Goal: Task Accomplishment & Management: Manage account settings

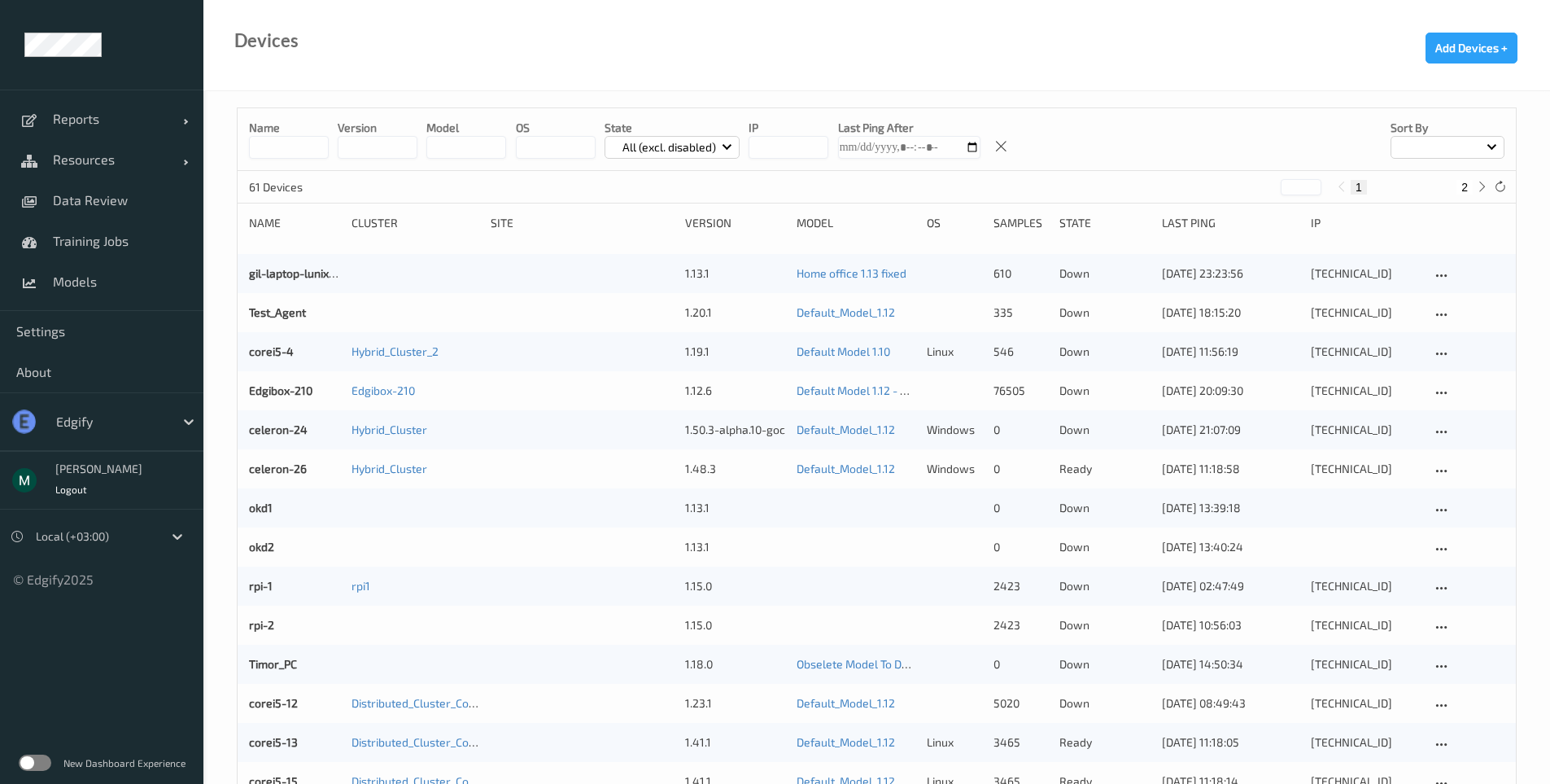
click at [24, 771] on div "New Dashboard Experience" at bounding box center [102, 762] width 204 height 42
click at [28, 762] on label at bounding box center [35, 762] width 32 height 16
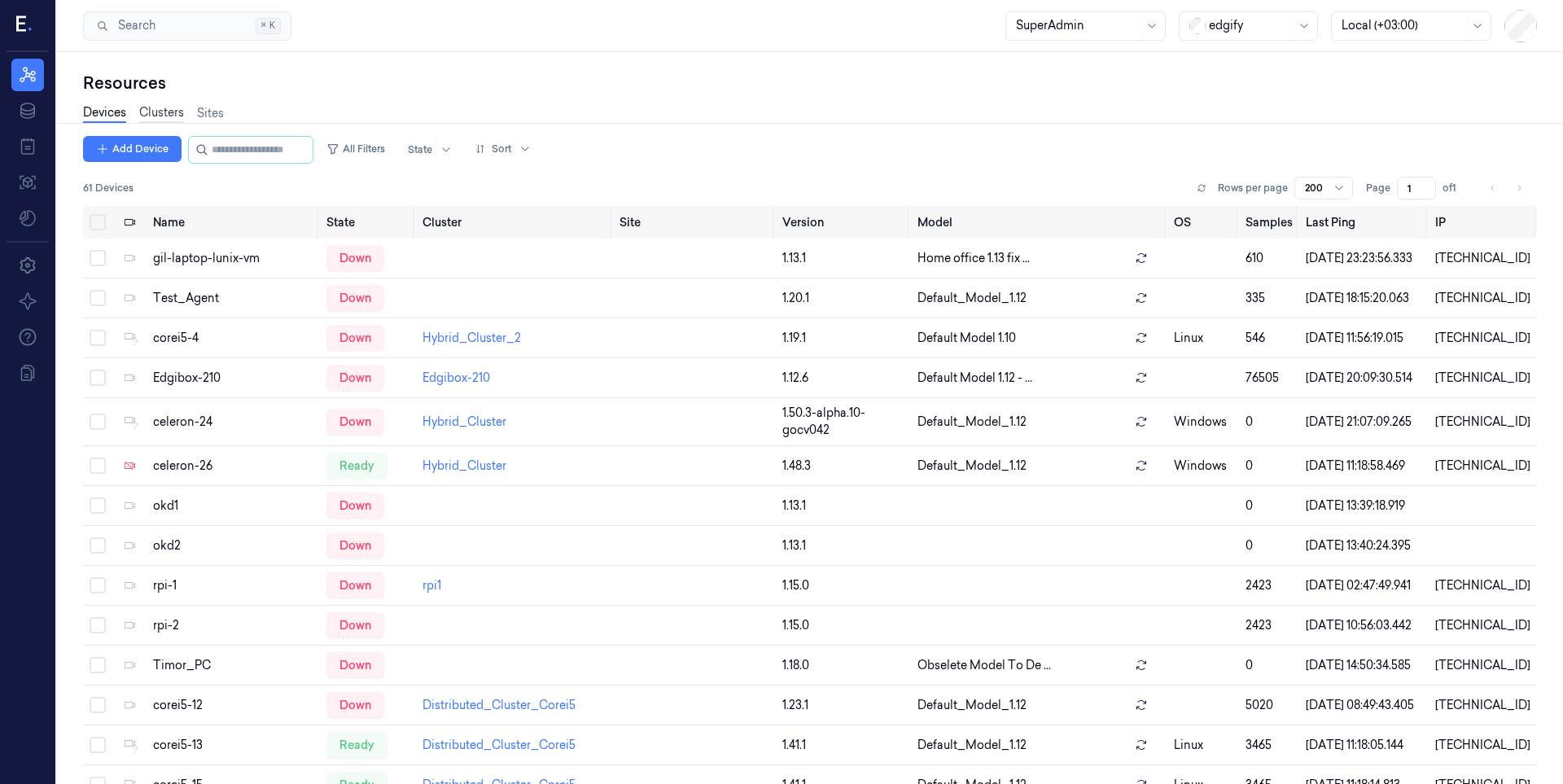
click at [172, 111] on link "Clusters" at bounding box center [161, 113] width 45 height 19
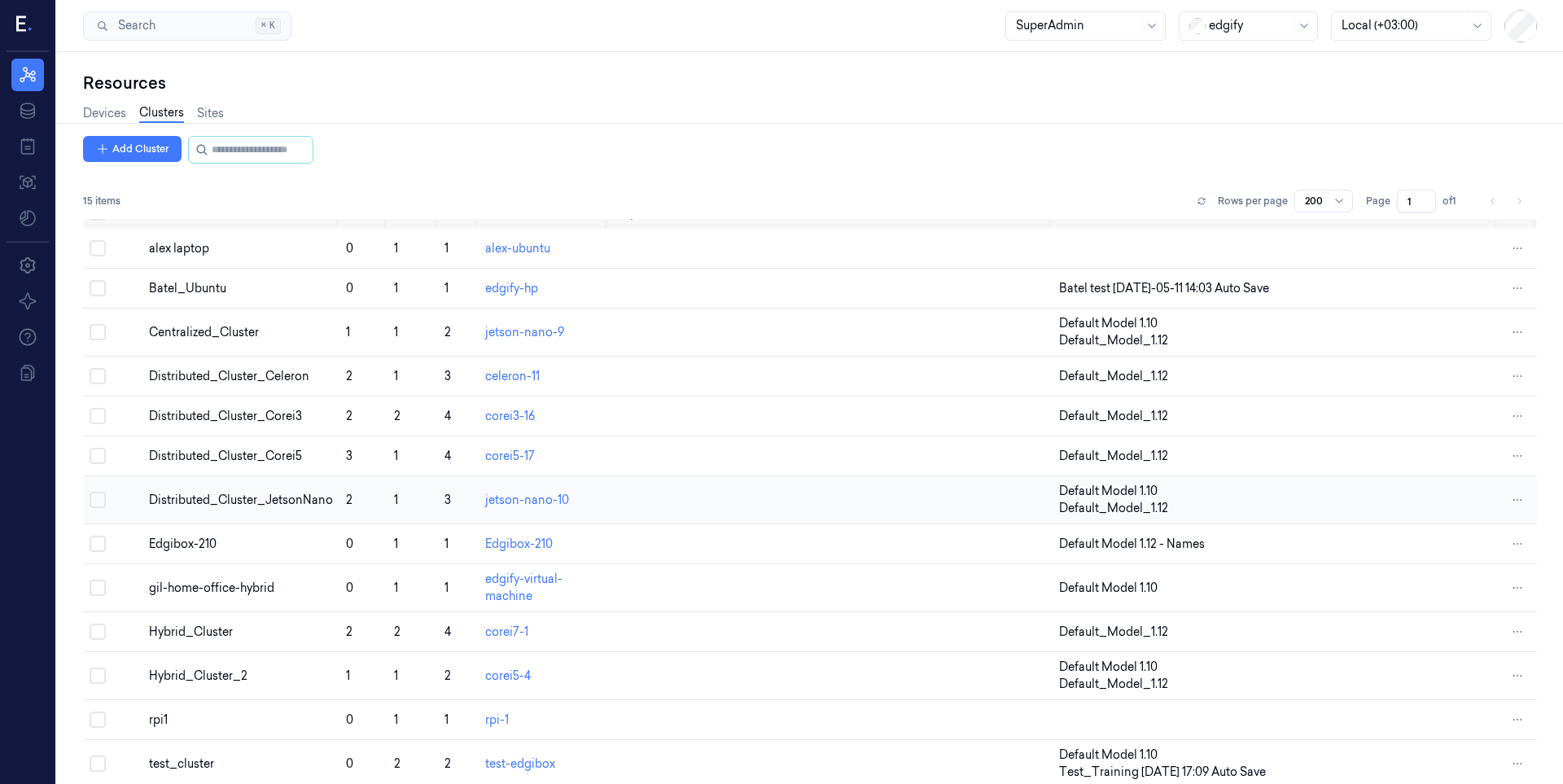
scroll to position [44, 0]
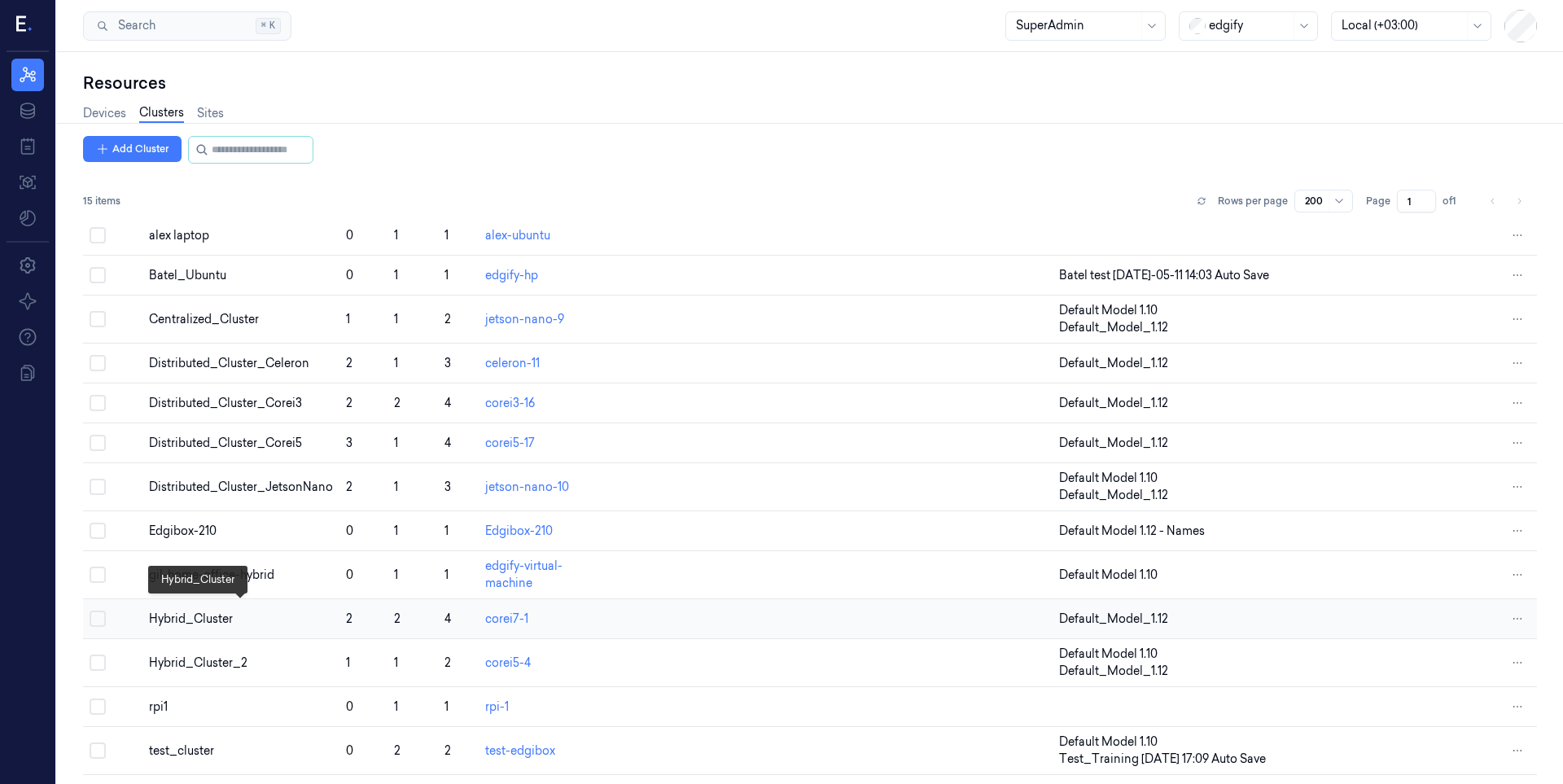
click at [195, 612] on div "Hybrid_Cluster" at bounding box center [240, 619] width 184 height 17
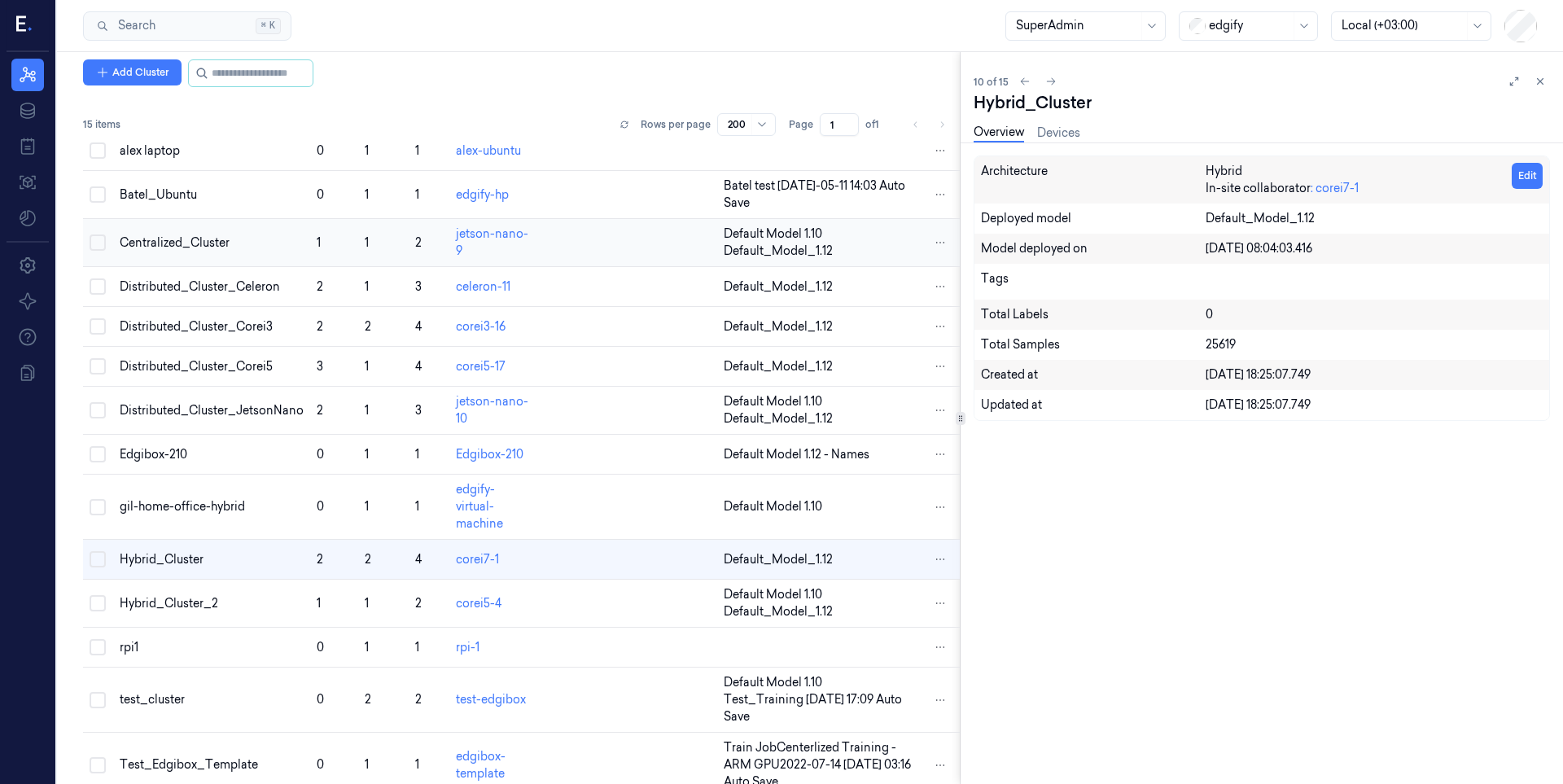
scroll to position [83, 0]
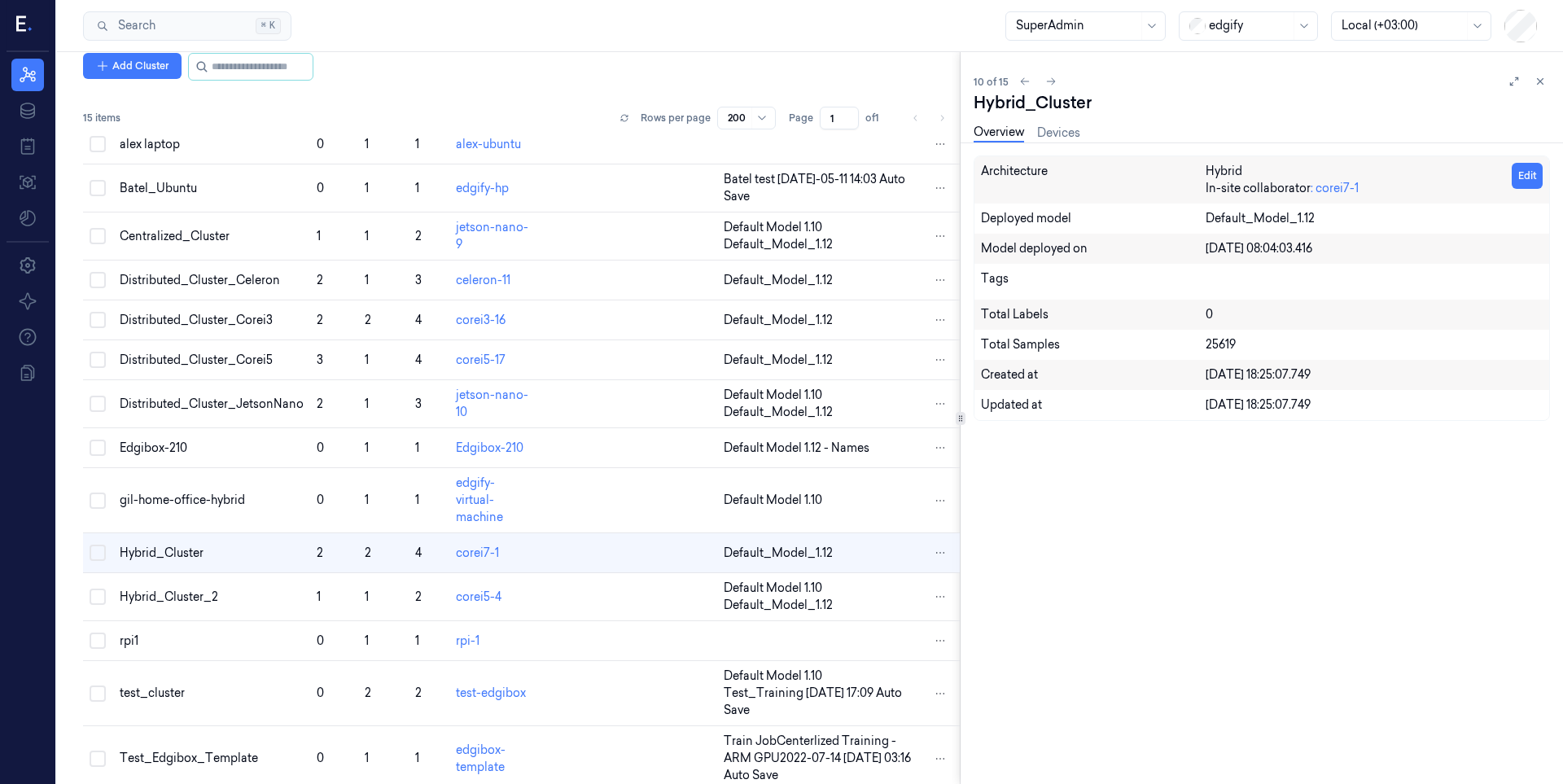
click at [1054, 120] on div "Overview Devices" at bounding box center [1027, 135] width 107 height 42
click at [1053, 131] on link "Devices" at bounding box center [1058, 133] width 43 height 19
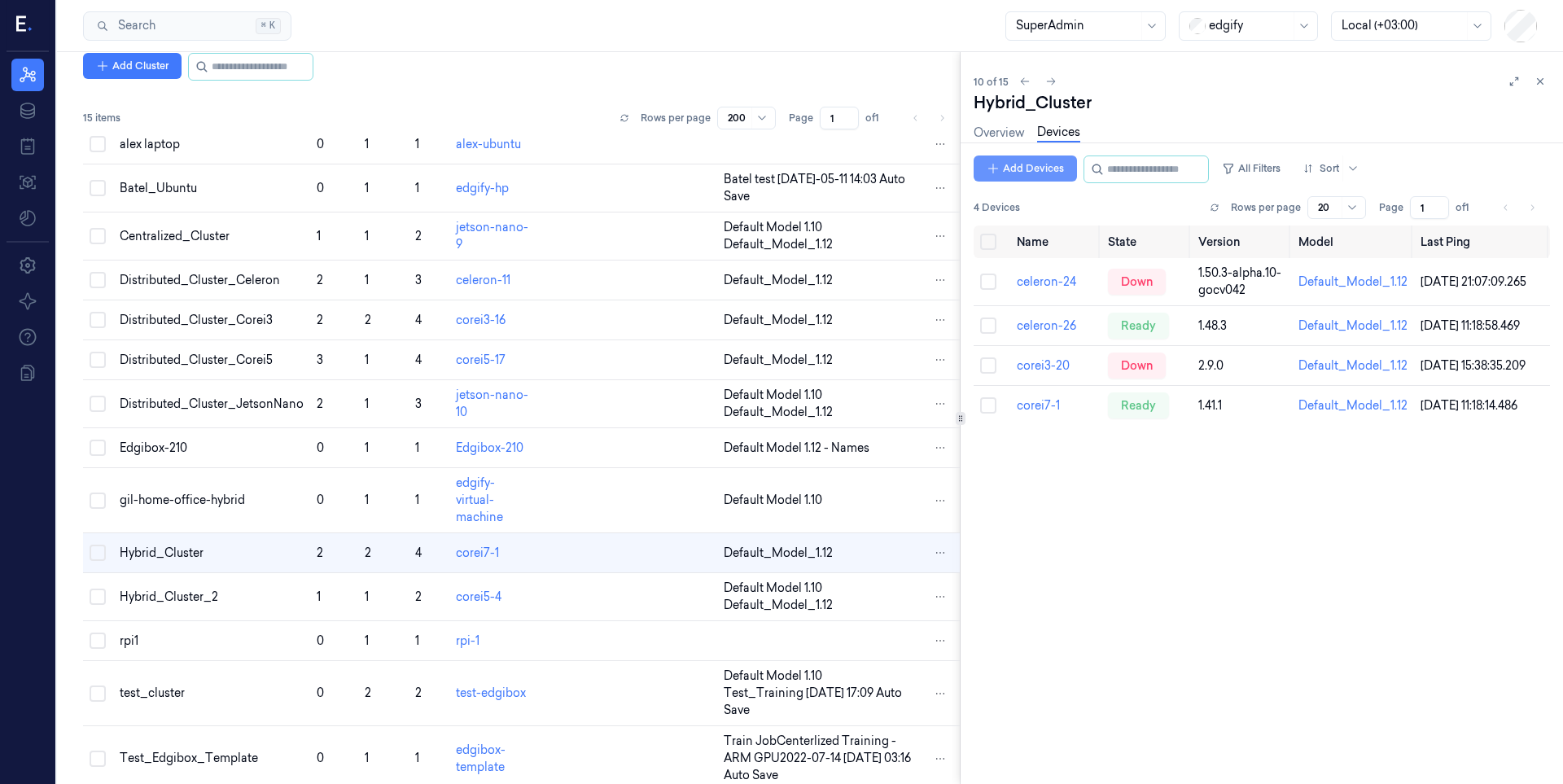
click at [1031, 162] on button "Add Devices" at bounding box center [1025, 168] width 103 height 26
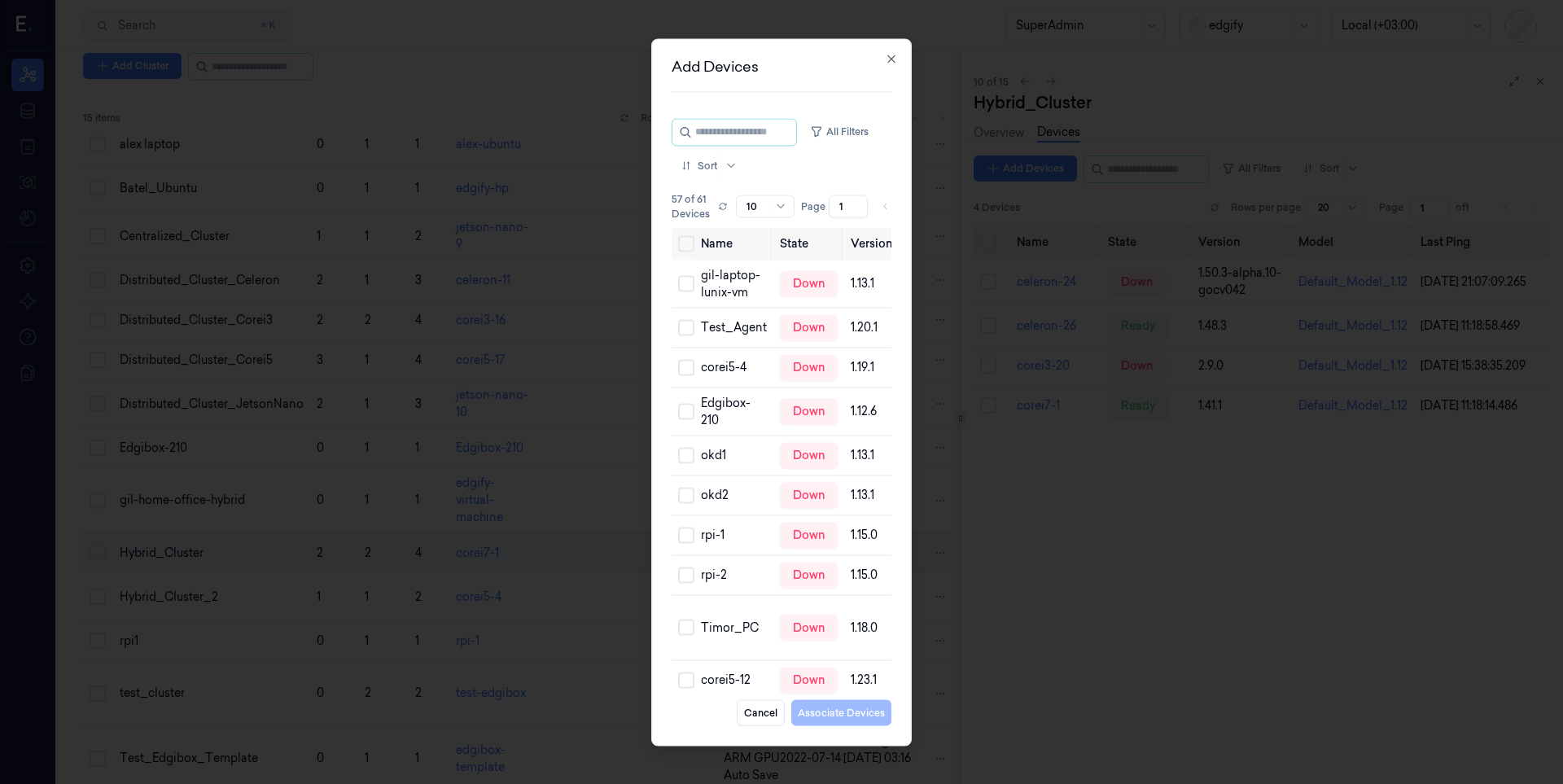
click at [893, 206] on div "Add Devices All Filters Sort 57 of 61 Devices Rows per page 10 Page 1 of 6 Name…" at bounding box center [781, 392] width 260 height 707
click at [897, 54] on icon "button" at bounding box center [892, 59] width 13 height 13
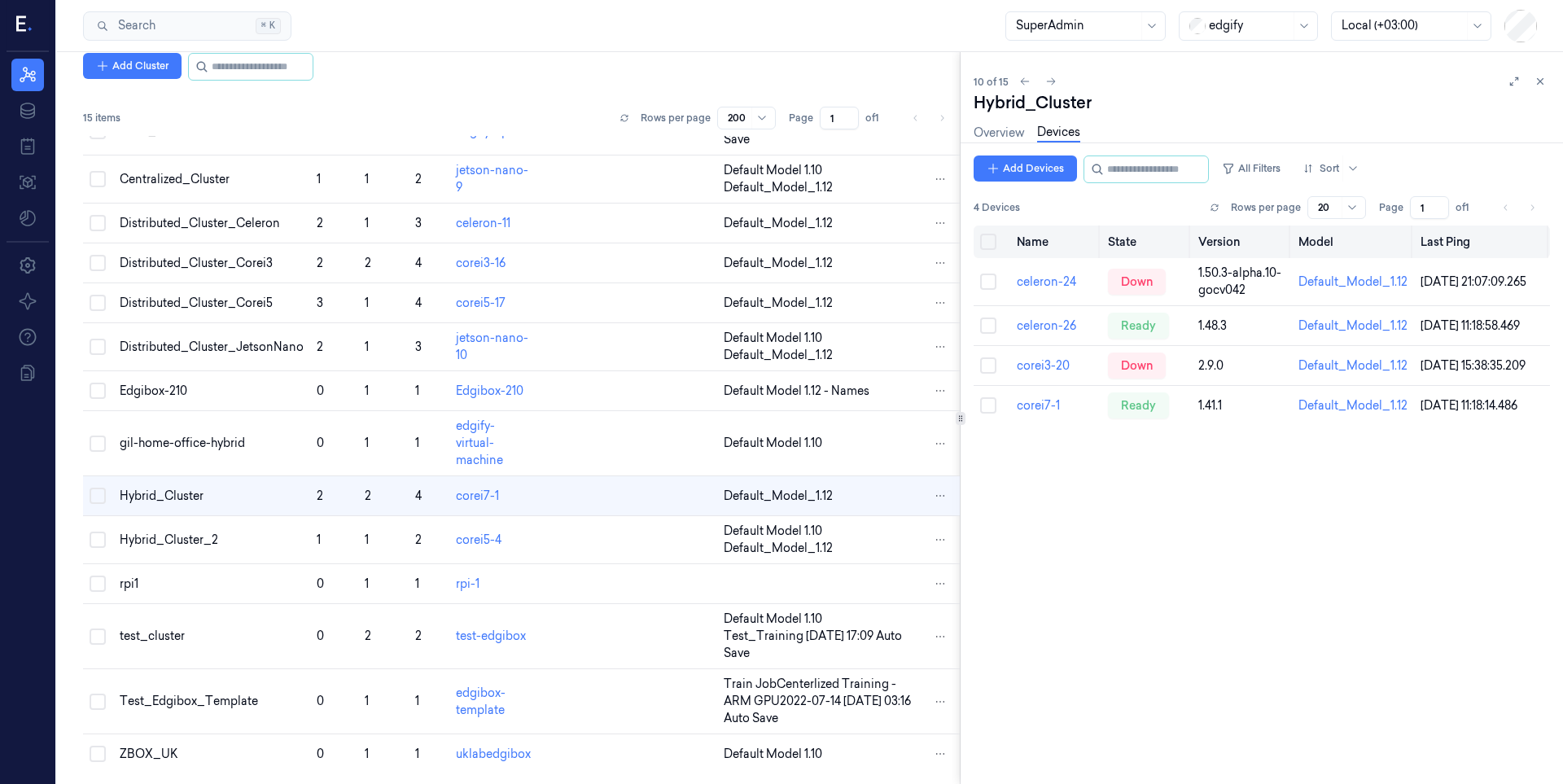
scroll to position [103, 0]
click at [1045, 153] on div "Overview Devices" at bounding box center [1027, 135] width 107 height 42
click at [1031, 171] on button "Add Devices" at bounding box center [1025, 168] width 103 height 26
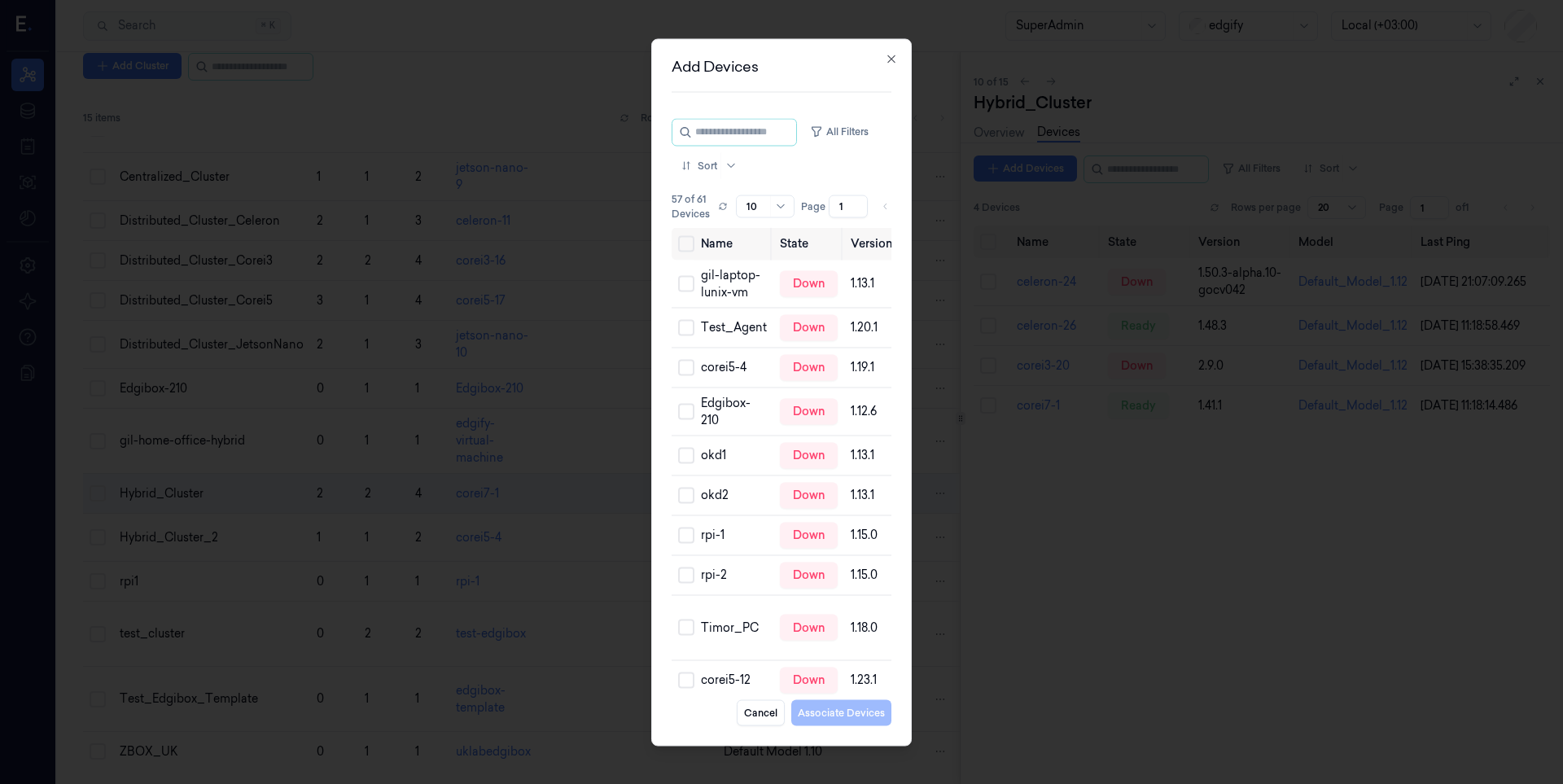
click at [901, 206] on div "Add Devices All Filters Sort 57 of 61 Devices Rows per page 10 Page 1 of 6 Name…" at bounding box center [781, 392] width 260 height 707
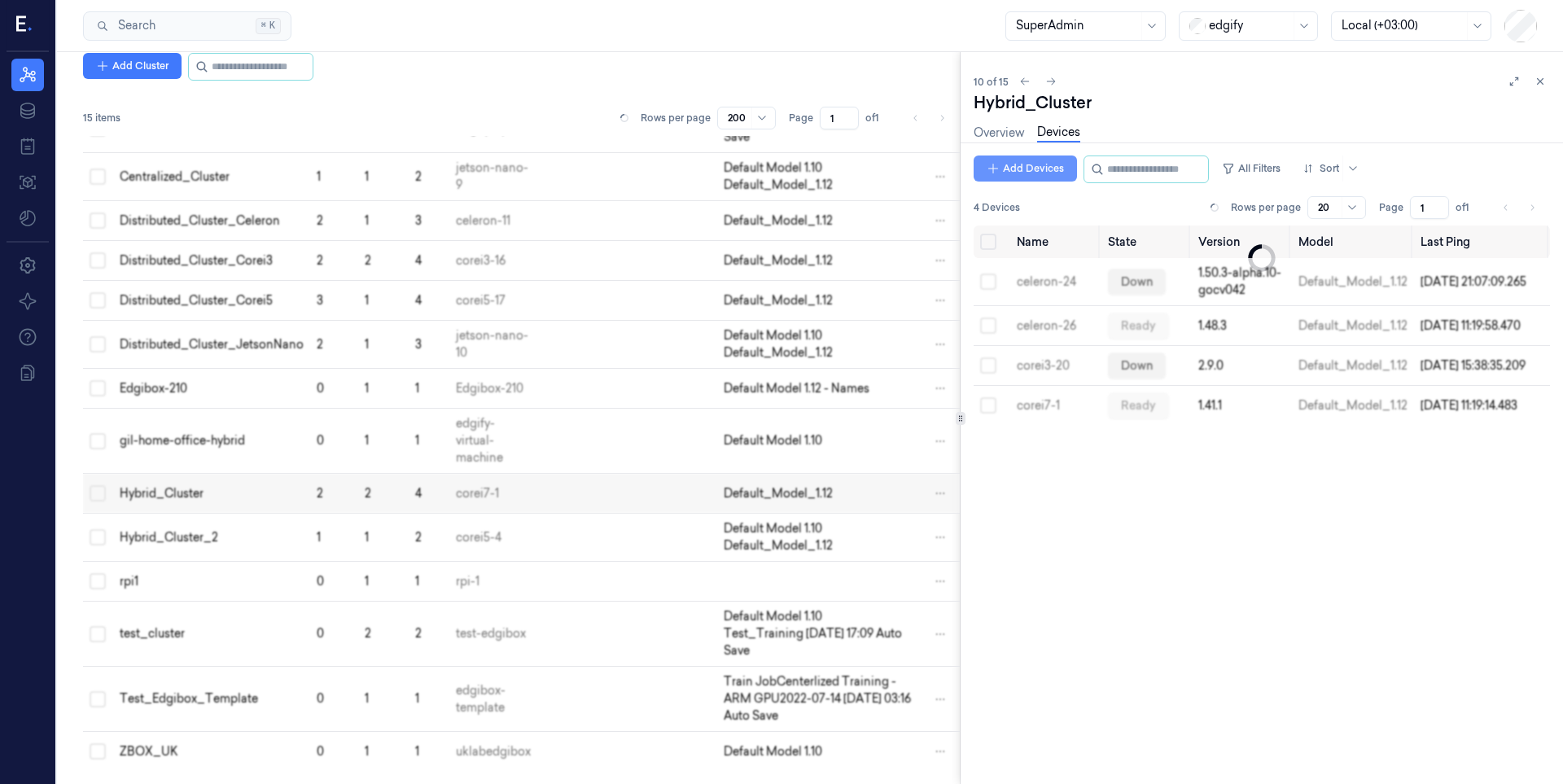
click at [1011, 171] on button "Add Devices" at bounding box center [1025, 168] width 103 height 26
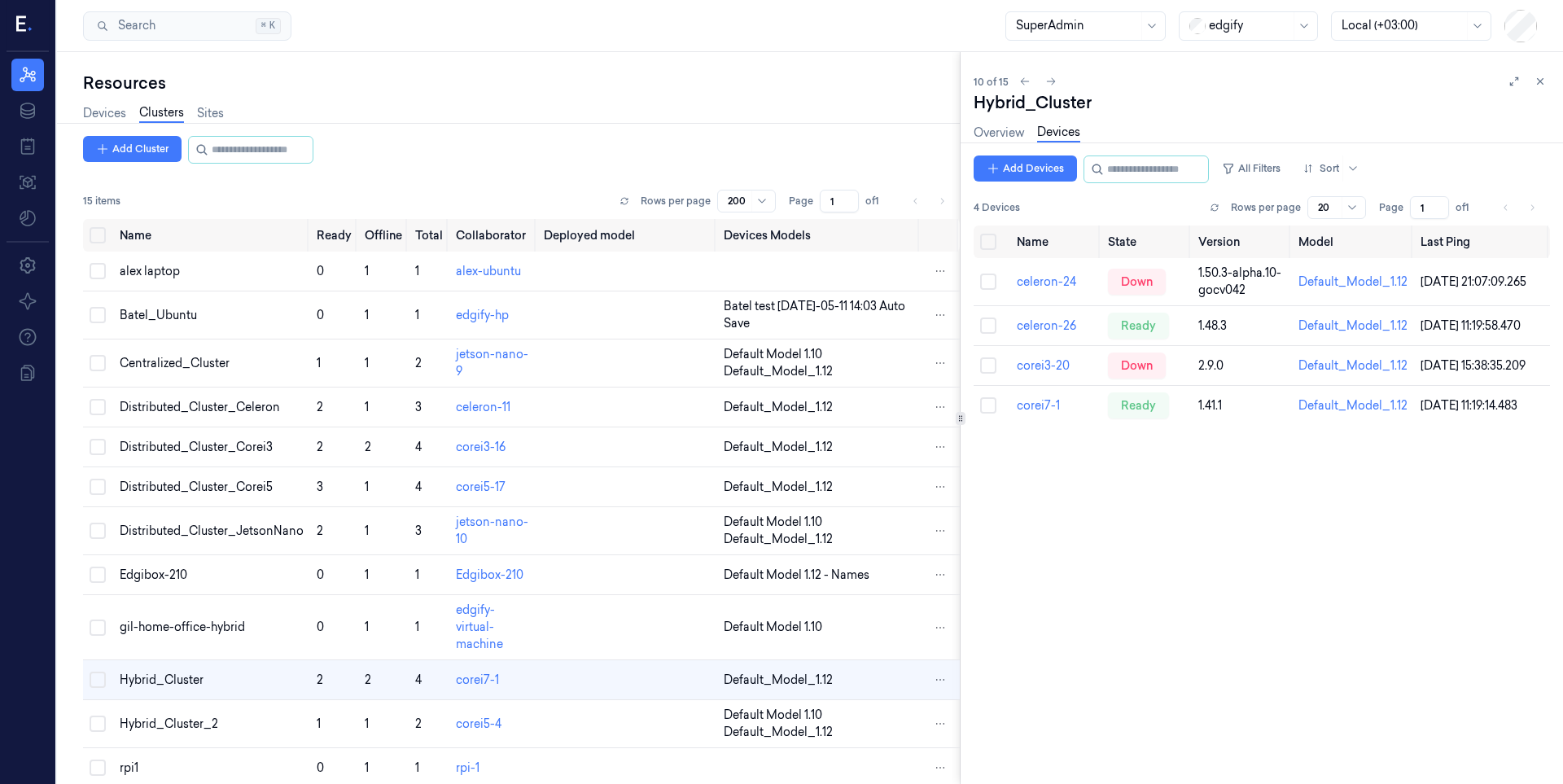
scroll to position [83, 0]
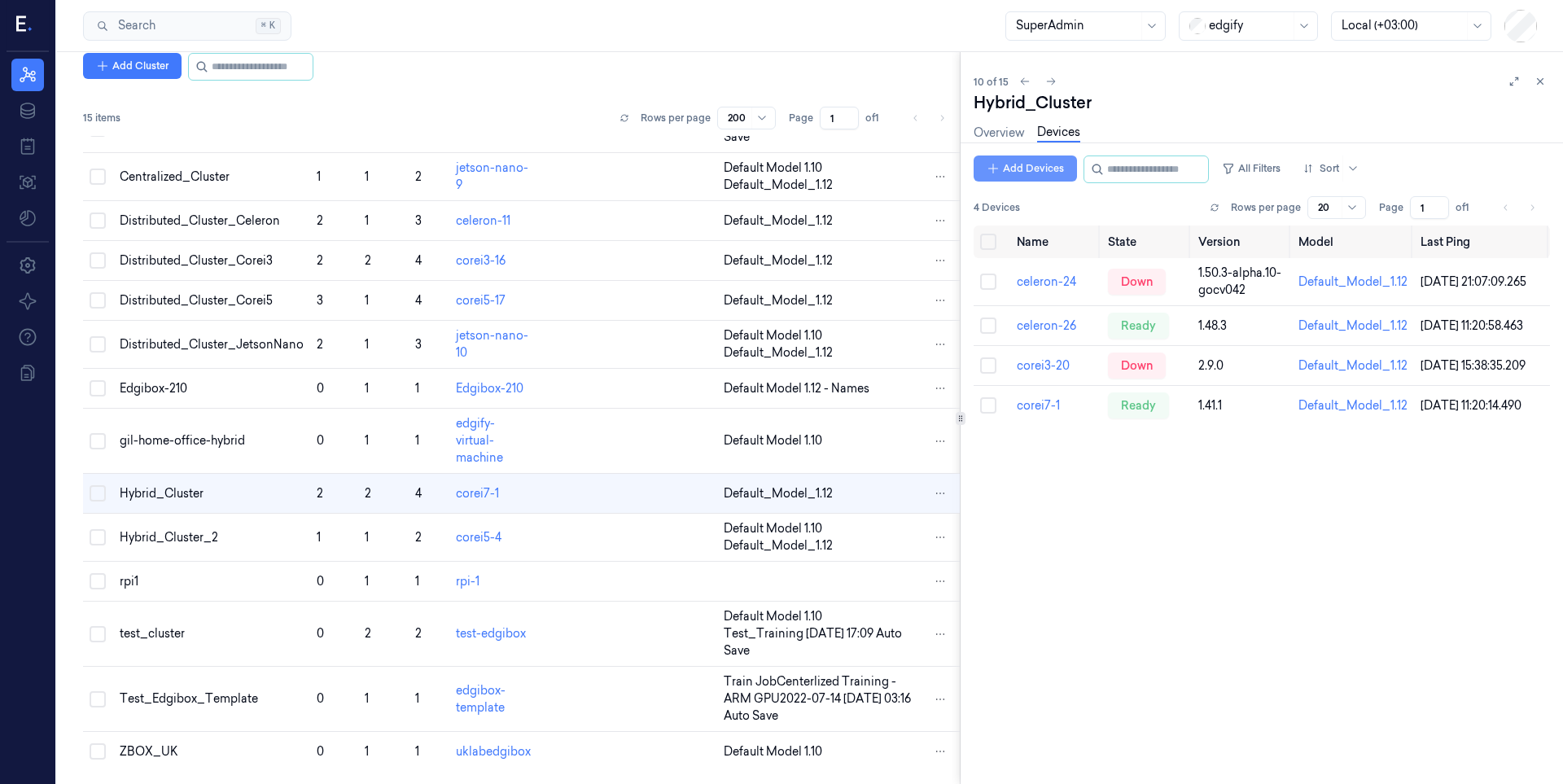
click at [1031, 163] on button "Add Devices" at bounding box center [1025, 168] width 103 height 26
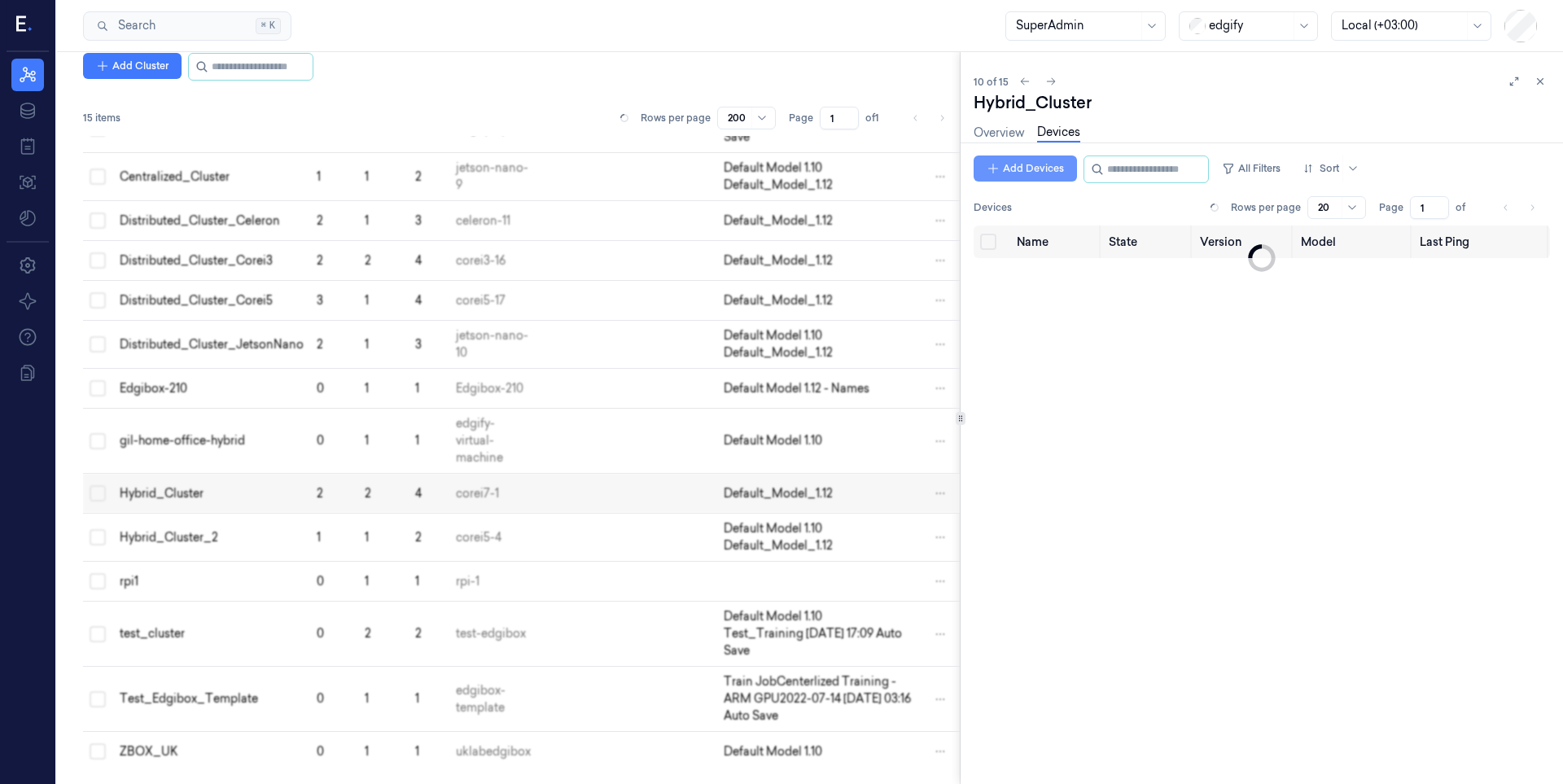
click at [1021, 173] on button "Add Devices" at bounding box center [1025, 168] width 103 height 26
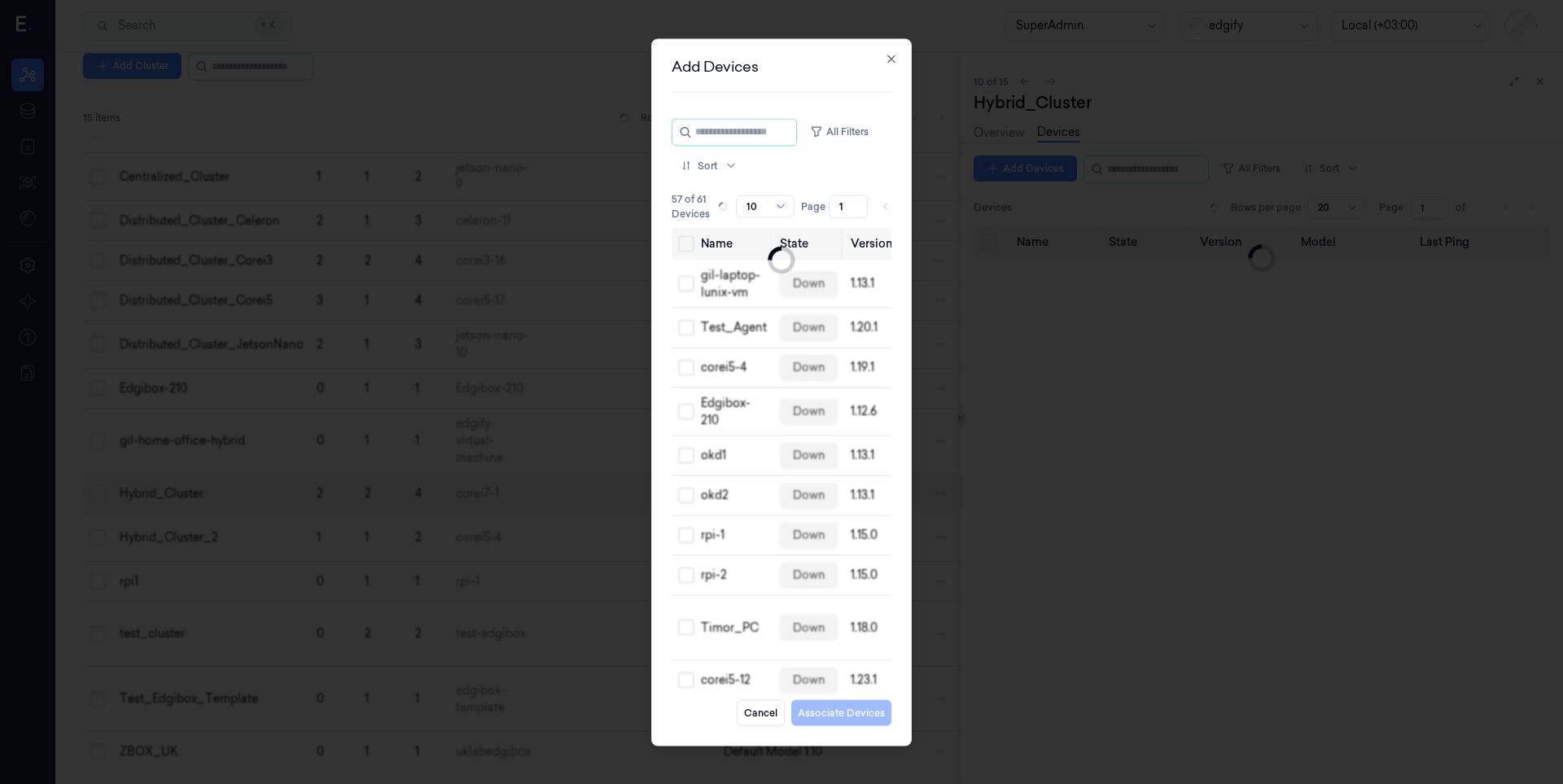
click at [895, 206] on div "Add Devices All Filters Sort 57 of 61 Devices Rows per page 10 Page 1 of 6 Name…" at bounding box center [781, 392] width 260 height 707
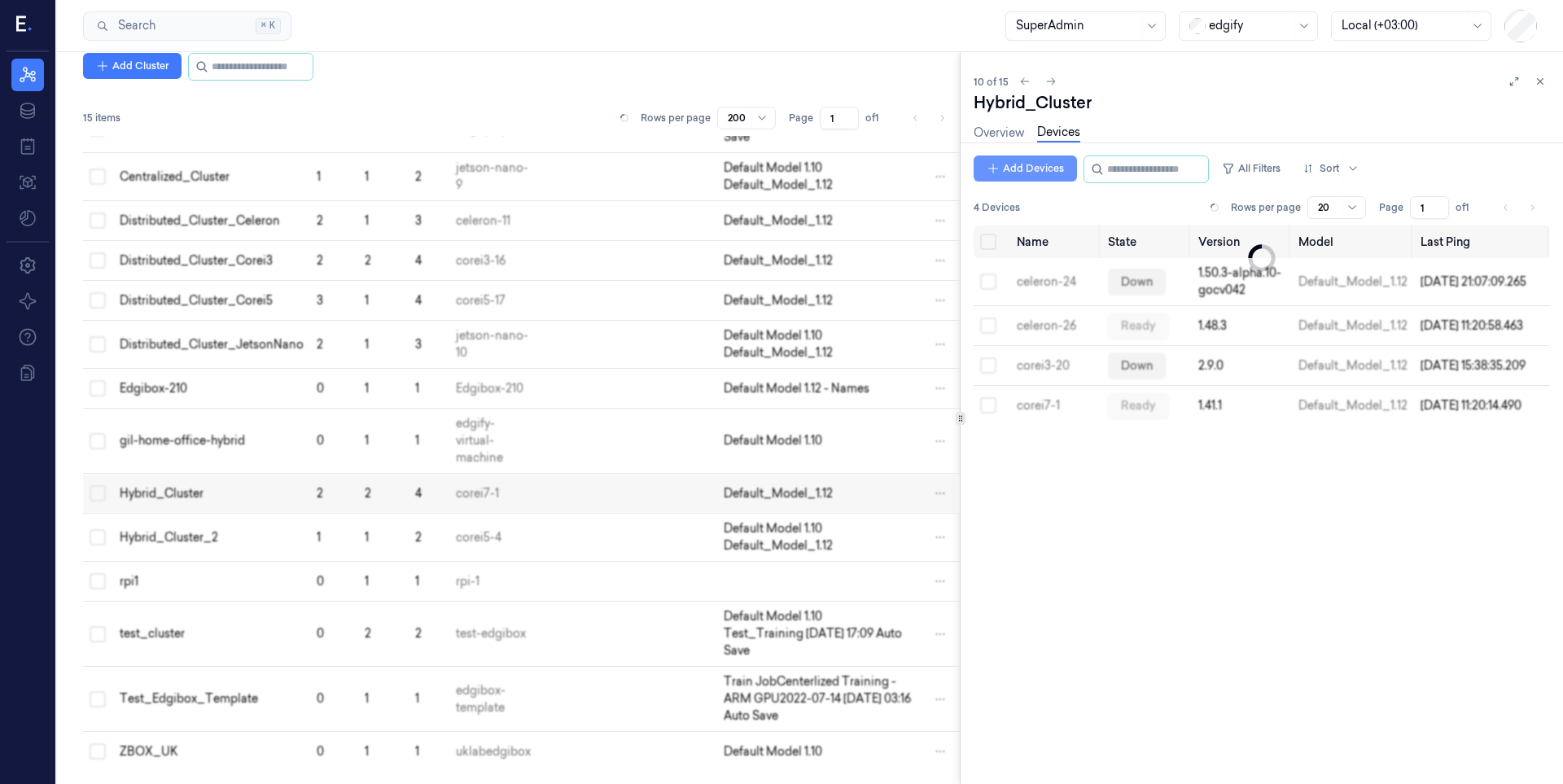
click at [1029, 168] on button "Add Devices" at bounding box center [1025, 168] width 103 height 26
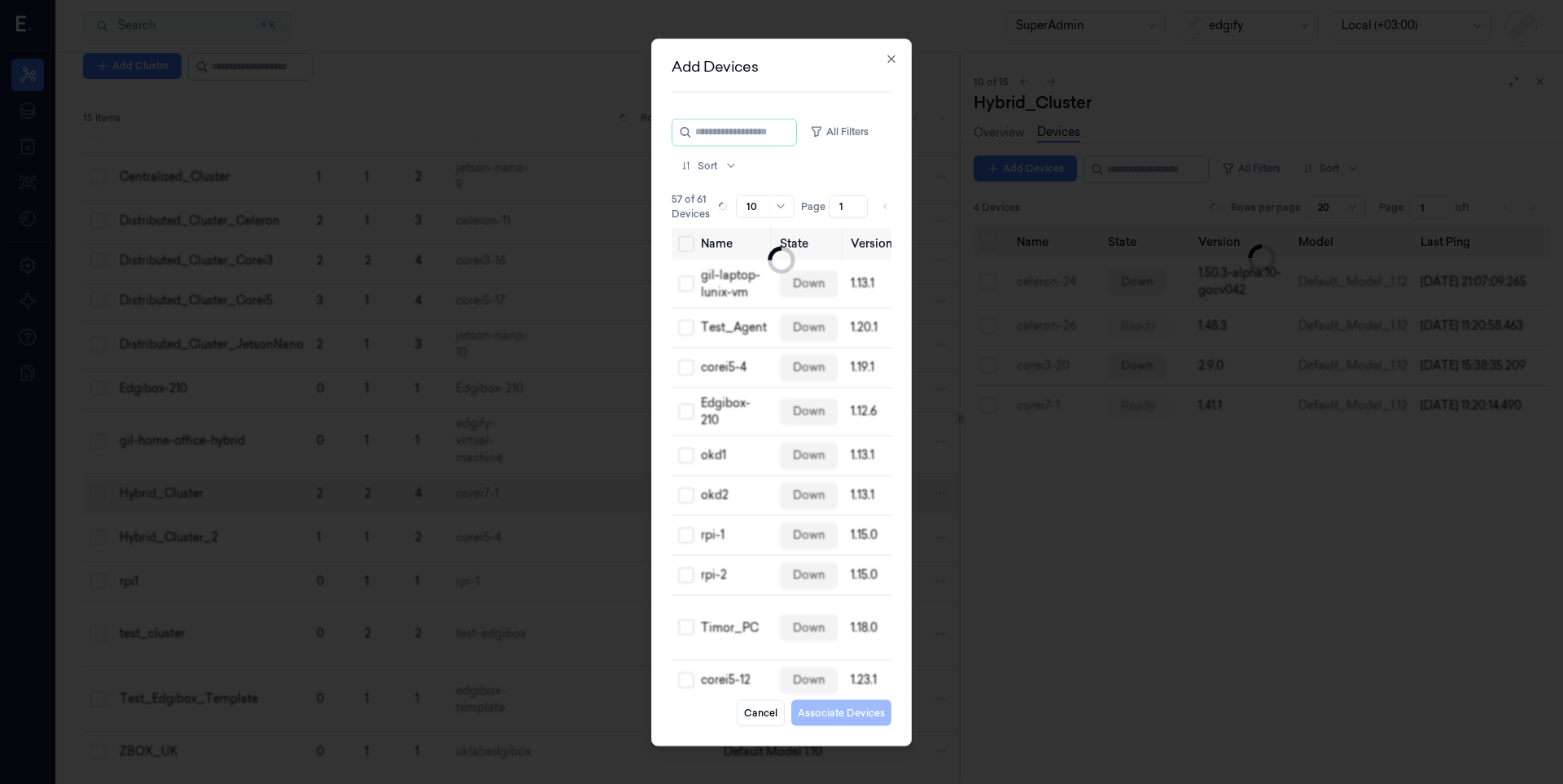
click at [901, 204] on div "Add Devices All Filters Sort 57 of 61 Devices Rows per page 10 Page 1 of 6 Name…" at bounding box center [781, 392] width 260 height 707
click at [905, 204] on div "Add Devices All Filters Sort 57 of 61 Devices Rows per page 10 Page 1 of 6 Name…" at bounding box center [781, 392] width 260 height 707
click at [912, 225] on div at bounding box center [782, 392] width 1563 height 784
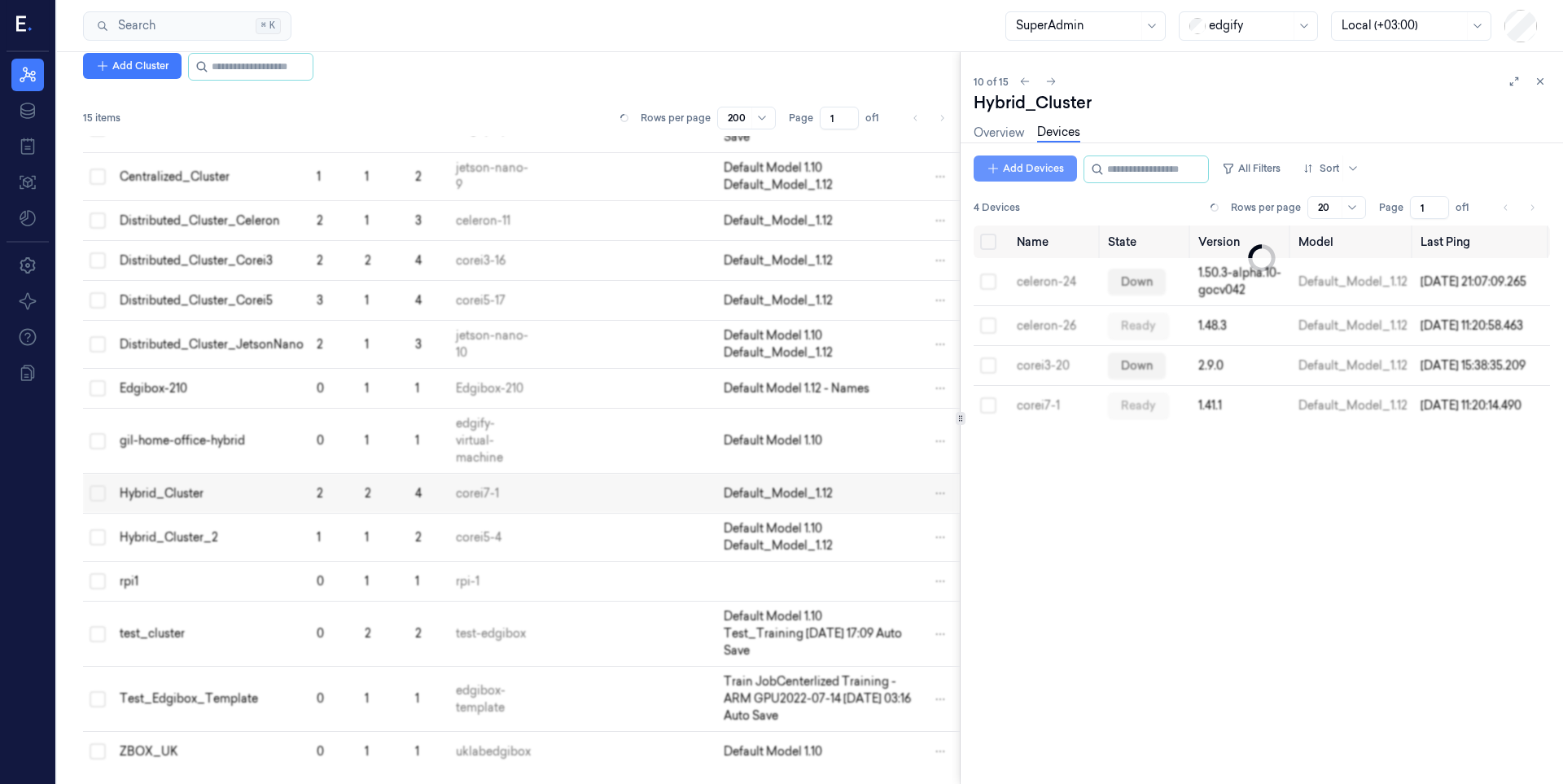
click at [1007, 171] on button "Add Devices" at bounding box center [1025, 168] width 103 height 26
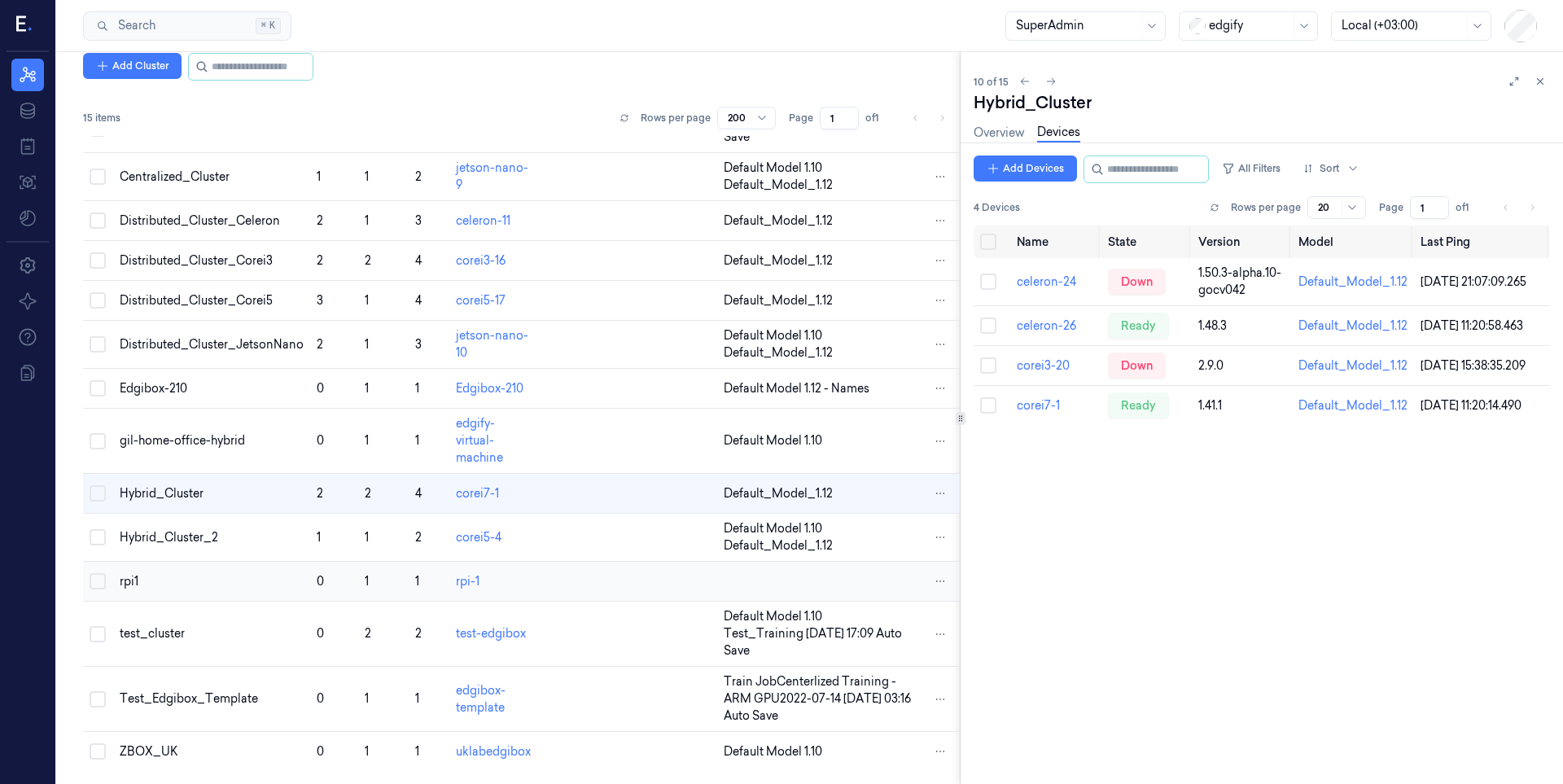
drag, startPoint x: 747, startPoint y: 699, endPoint x: 887, endPoint y: 590, distance: 177.4
click at [1041, 168] on button "Add Devices" at bounding box center [1025, 168] width 103 height 26
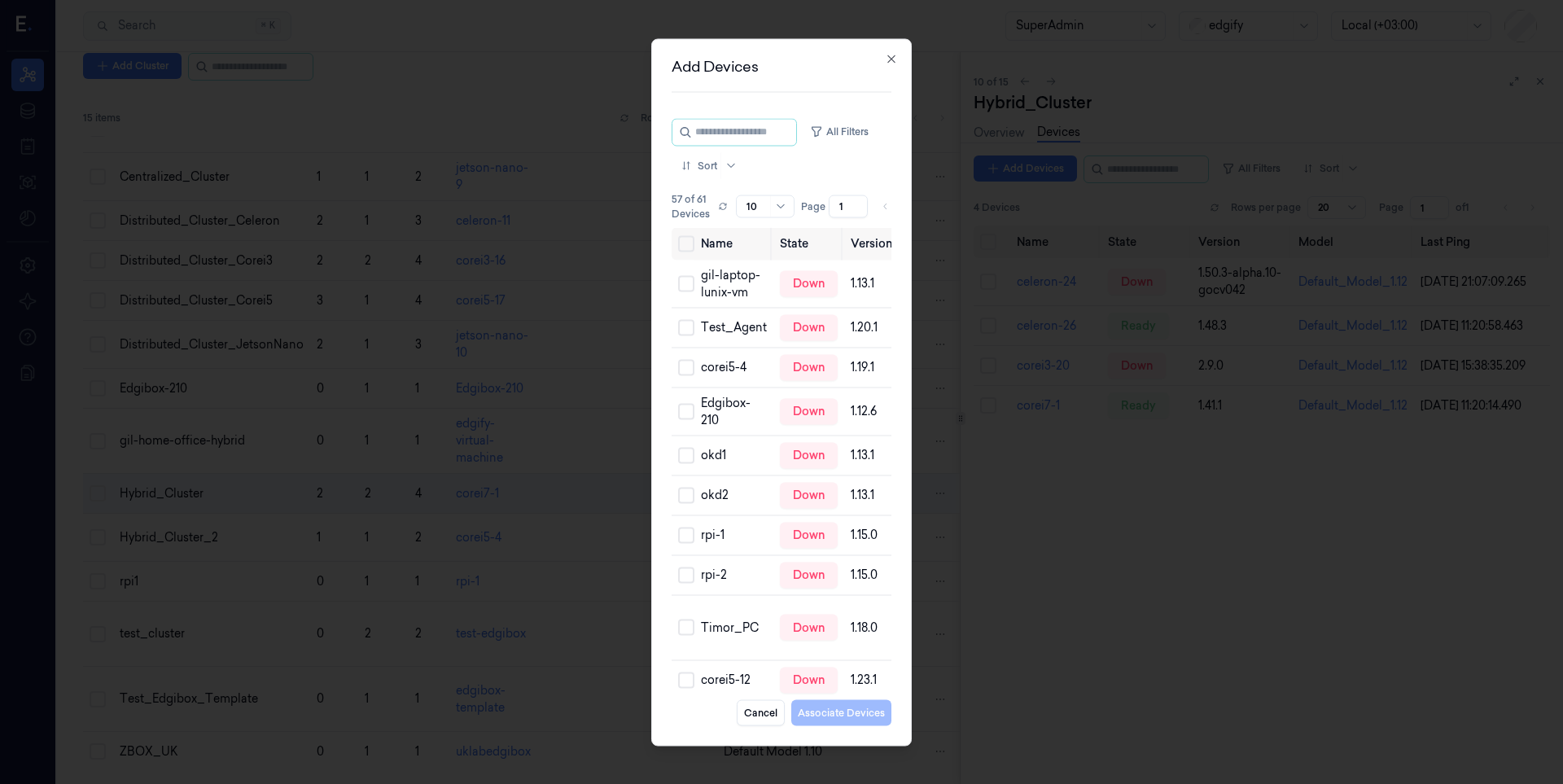
click at [901, 204] on div "Add Devices All Filters Sort 57 of 61 Devices Rows per page 10 Page 1 of 6 Name…" at bounding box center [781, 392] width 260 height 707
click at [890, 56] on icon "button" at bounding box center [892, 59] width 13 height 13
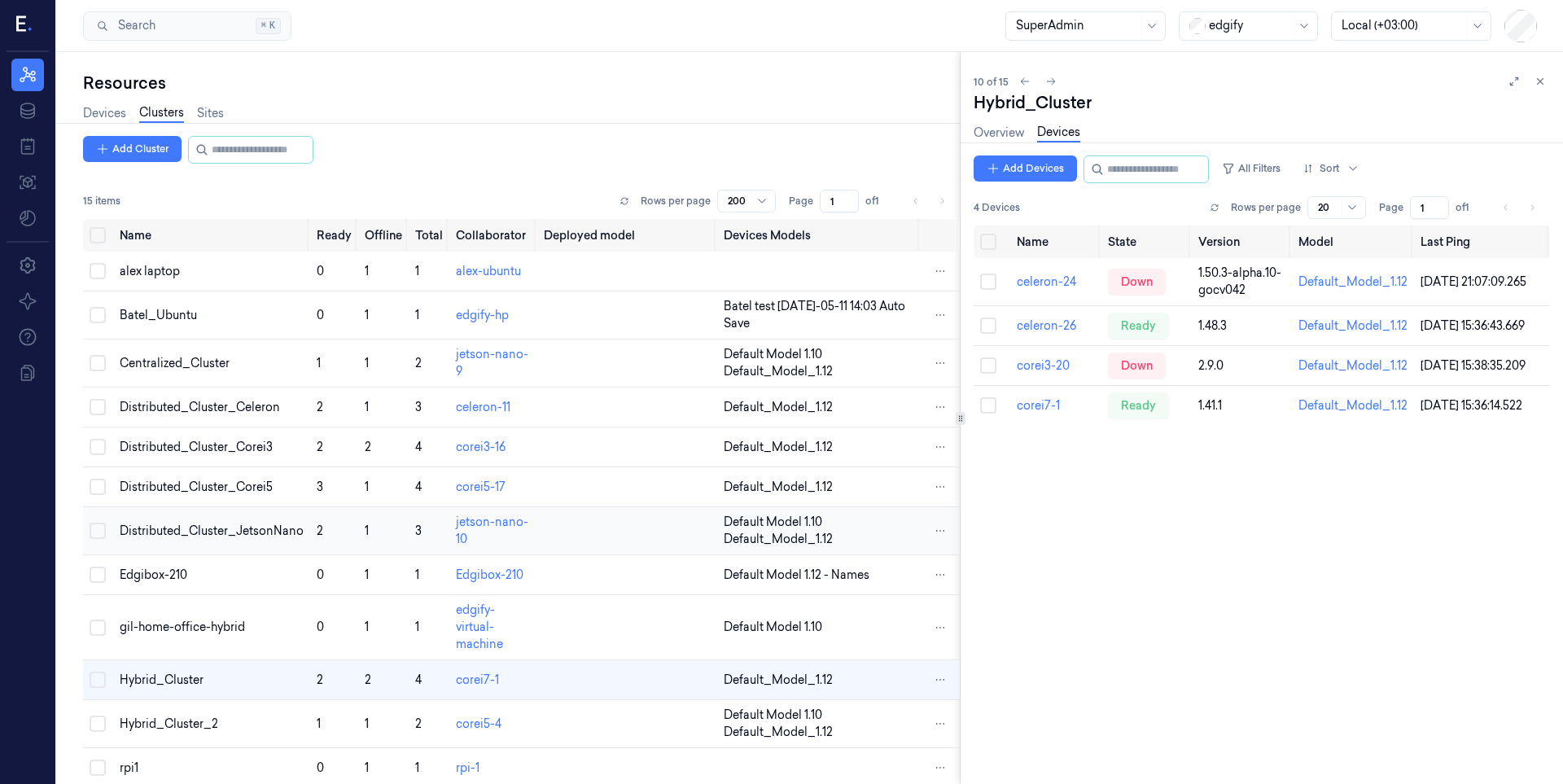
scroll to position [103, 0]
